Goal: Task Accomplishment & Management: Manage account settings

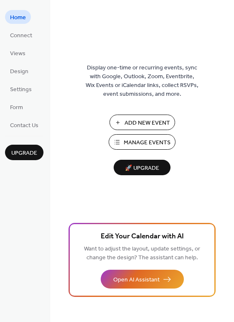
click at [145, 143] on span "Manage Events" at bounding box center [147, 142] width 47 height 9
click at [128, 119] on span "Add New Event" at bounding box center [147, 123] width 46 height 9
click at [21, 16] on span "Home" at bounding box center [18, 17] width 16 height 9
click at [127, 138] on span "Manage Events" at bounding box center [147, 142] width 47 height 9
click at [20, 49] on span "Views" at bounding box center [17, 53] width 15 height 9
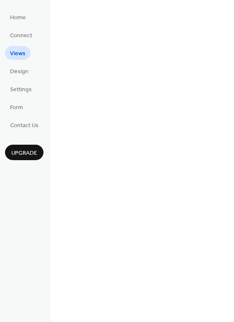
click at [18, 70] on span "Design" at bounding box center [19, 71] width 18 height 9
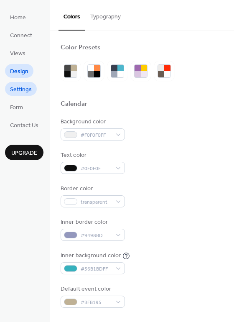
click at [19, 85] on span "Settings" at bounding box center [21, 89] width 22 height 9
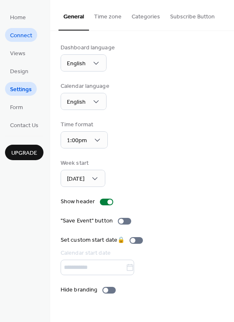
click at [24, 35] on span "Connect" at bounding box center [21, 35] width 22 height 9
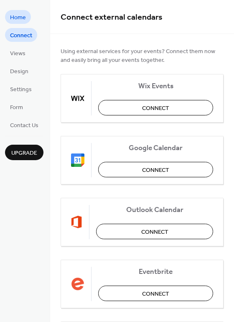
click at [22, 20] on span "Home" at bounding box center [18, 17] width 16 height 9
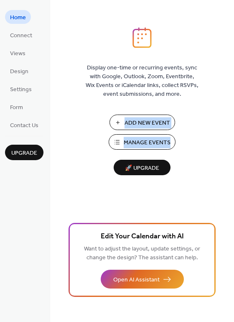
drag, startPoint x: 232, startPoint y: 124, endPoint x: 233, endPoint y: 160, distance: 35.9
click at [233, 160] on div "Display one-time or recurring events, sync with Google, Outlook, Zoom, Eventbri…" at bounding box center [142, 174] width 184 height 294
click at [147, 40] on img at bounding box center [141, 37] width 19 height 21
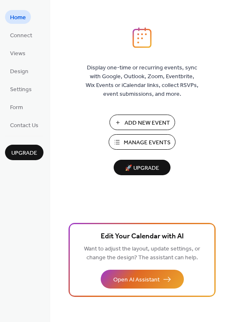
click at [192, 54] on div "Display one-time or recurring events, sync with Google, Outlook, Zoom, Eventbri…" at bounding box center [142, 174] width 184 height 294
click at [162, 167] on span "🚀 Upgrade" at bounding box center [142, 167] width 47 height 11
click at [125, 145] on span "Manage Events" at bounding box center [147, 142] width 47 height 9
click at [144, 139] on span "Manage Events" at bounding box center [147, 142] width 47 height 9
click at [115, 122] on button "Add New Event" at bounding box center [142, 121] width 66 height 15
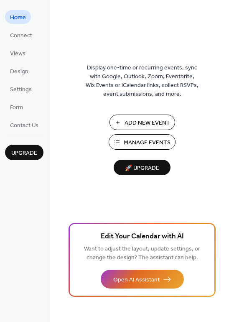
click at [137, 121] on span "Add New Event" at bounding box center [147, 123] width 46 height 9
